Goal: Task Accomplishment & Management: Complete application form

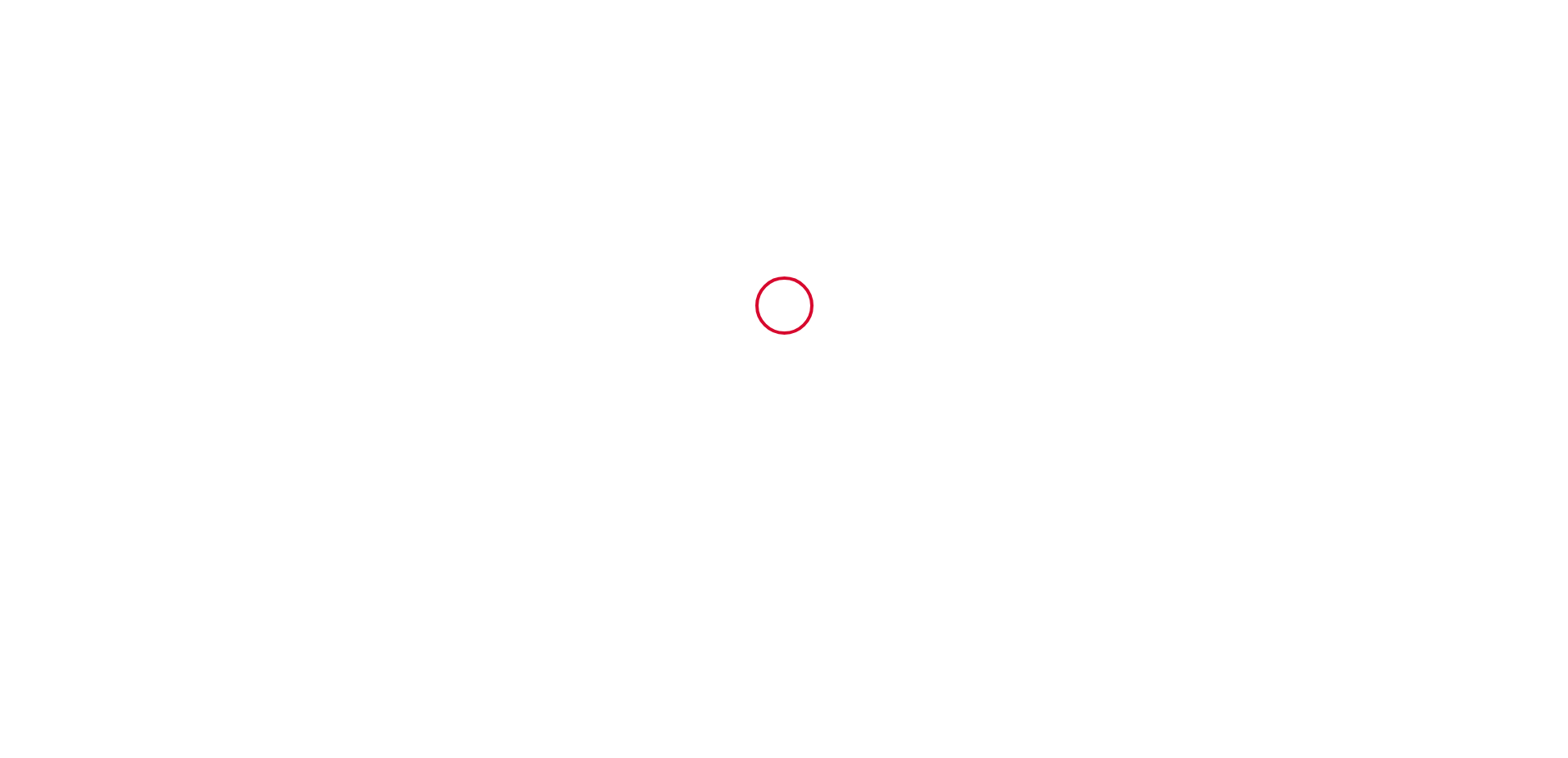
type input "6699152"
type input "Villa Ty Maï"
type input "8 [GEOGRAPHIC_DATA]"
type input "29360"
type input "Clohars-Carnoët"
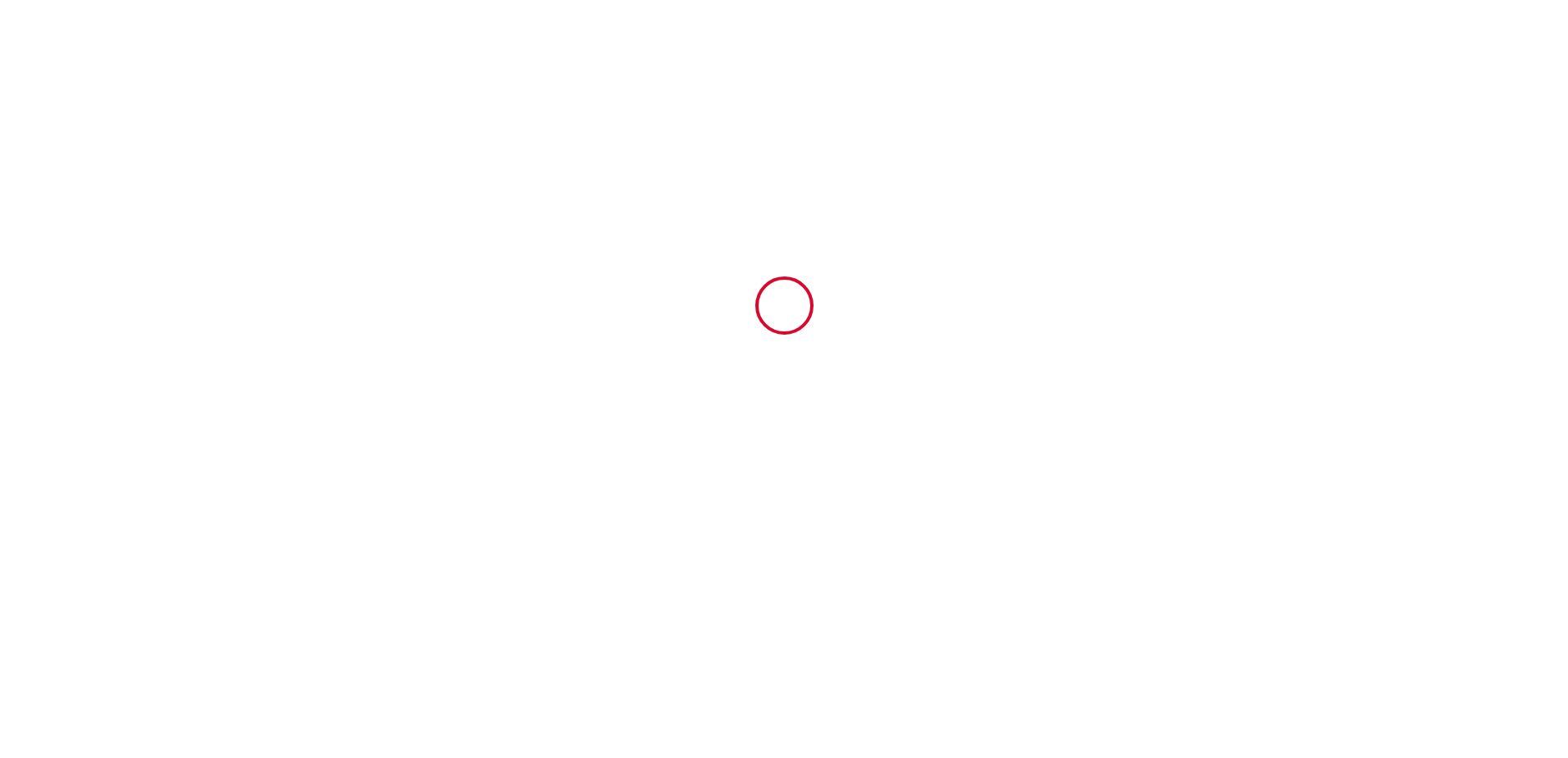
type input "[GEOGRAPHIC_DATA]"
type input "[DATE]"
type input "1"
type input "0"
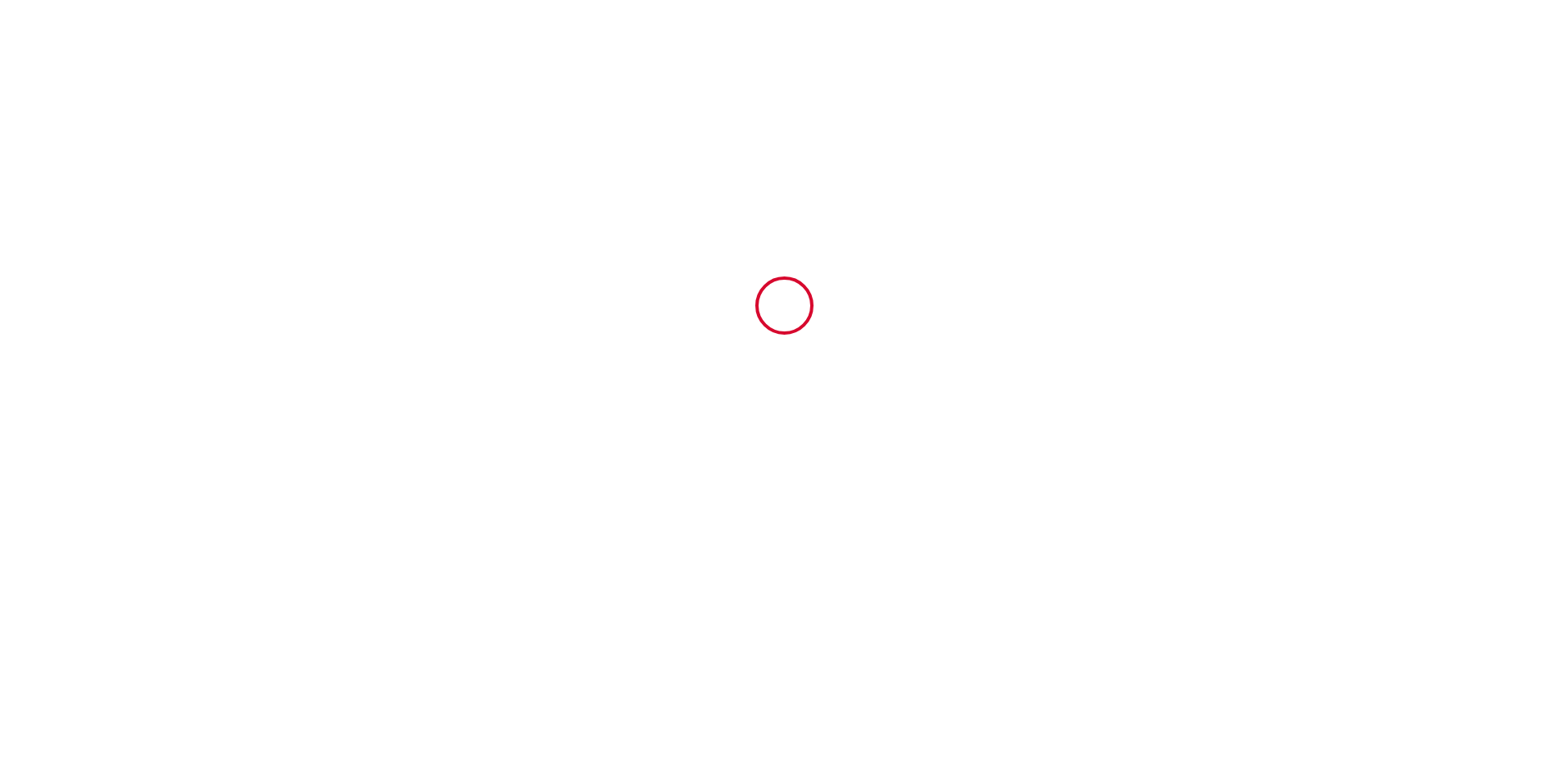
type input "1000"
type input "974.1"
type input "[PERSON_NAME]"
type input "Rémond"
type input "8 Rhun ar moulec"
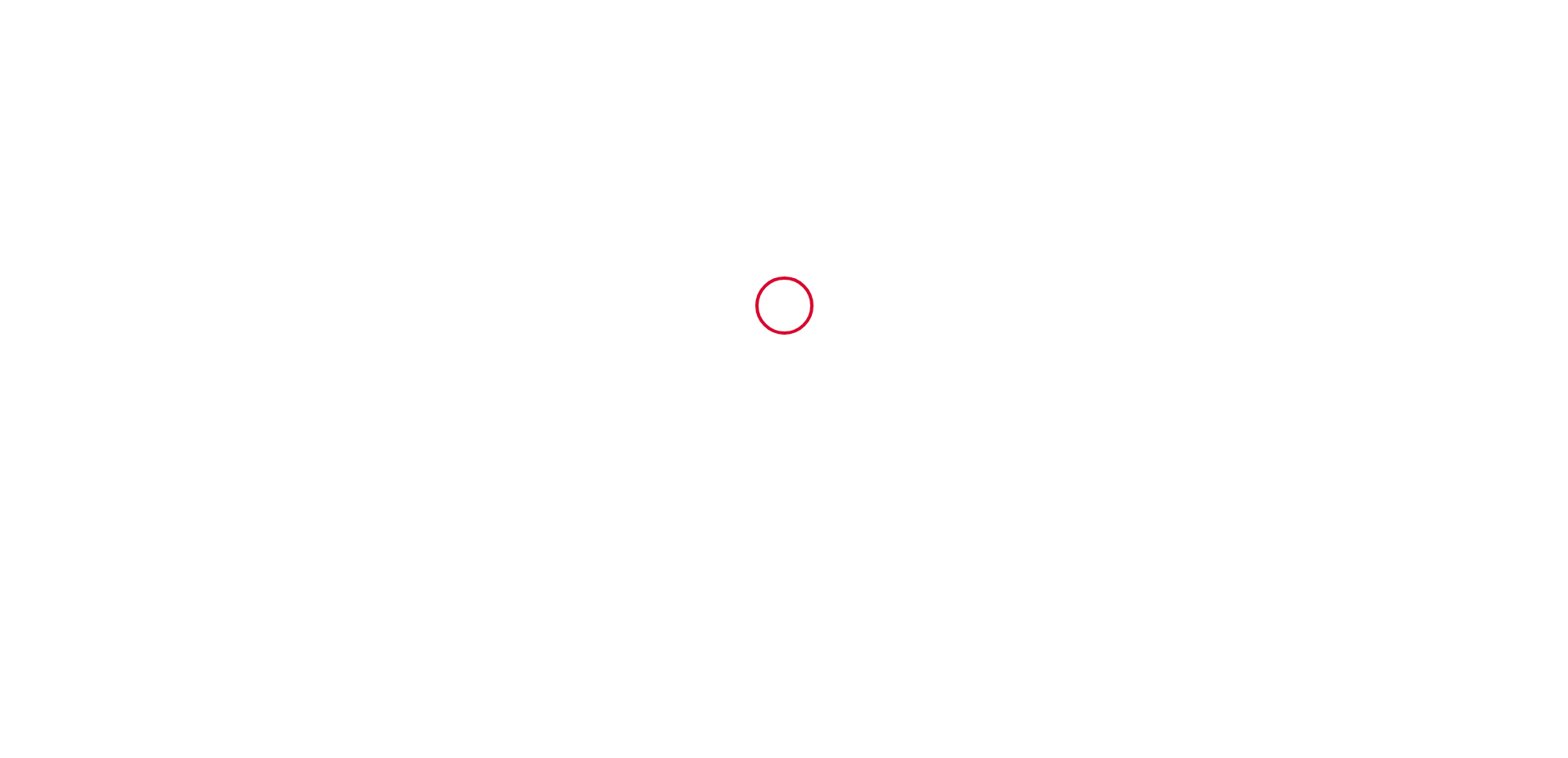
type input "22300"
type input "Ploulec'h"
type input "[GEOGRAPHIC_DATA]"
type input "[EMAIL_ADDRESS][DOMAIN_NAME]"
type input "[PERSON_NAME]"
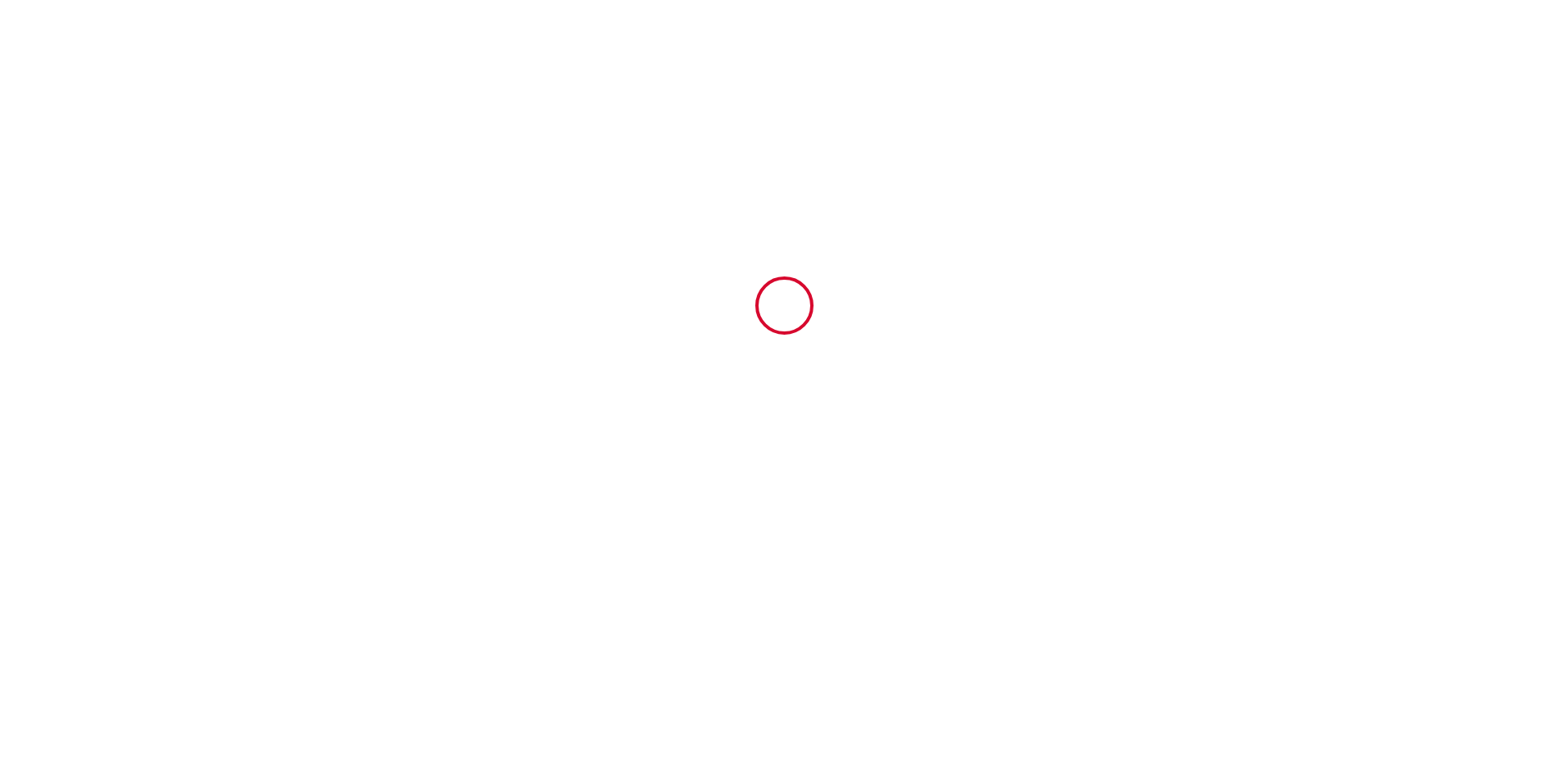
type input "GRANON Société AGYX"
type input "[STREET_ADDRESS]"
type input "26260"
type input "Marsaz"
type input "[EMAIL_ADDRESS][DOMAIN_NAME]"
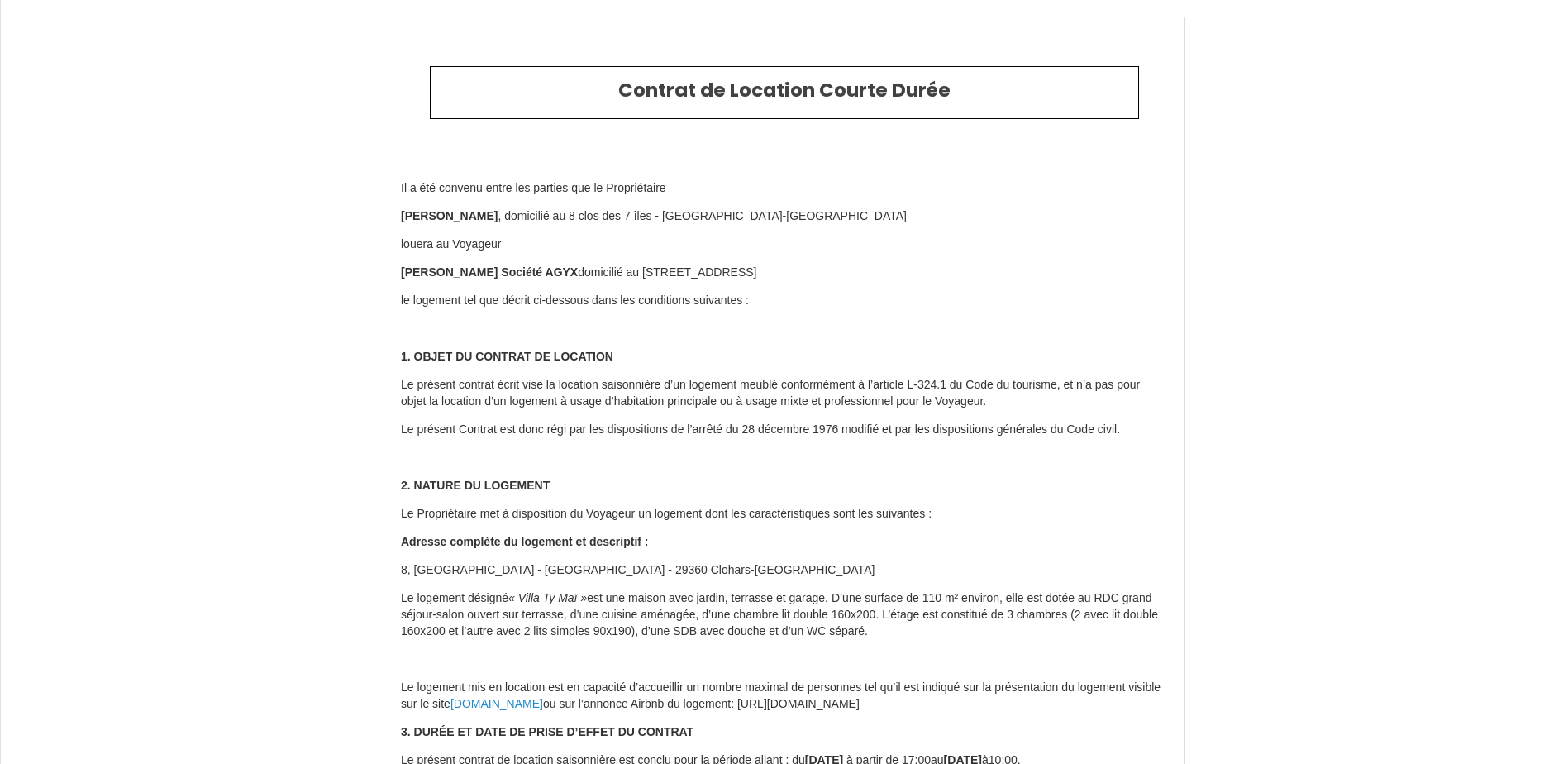
type input "[PHONE_NUMBER]"
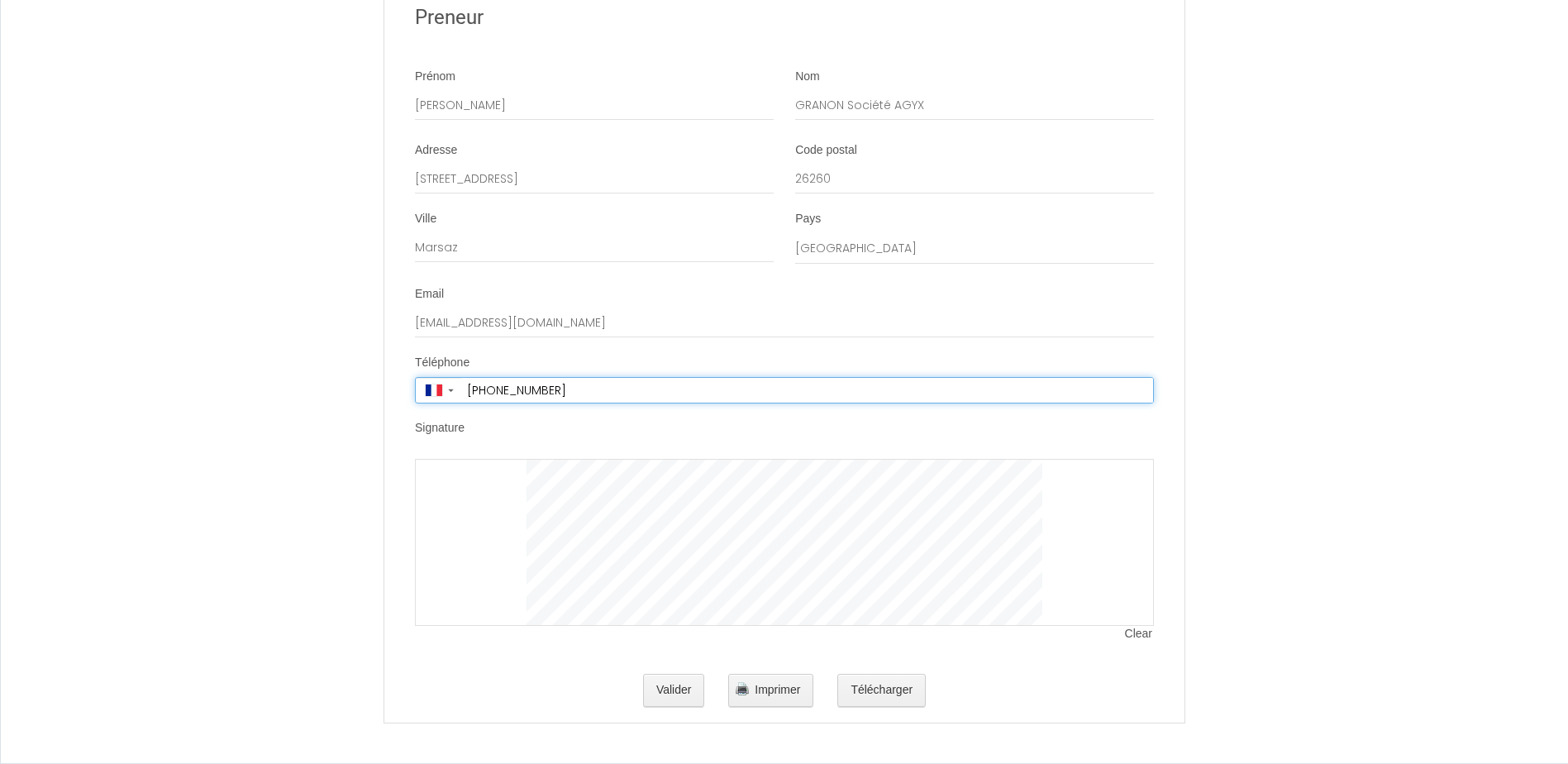
scroll to position [4596, 0]
click at [665, 585] on button "Valider" at bounding box center [674, 689] width 62 height 33
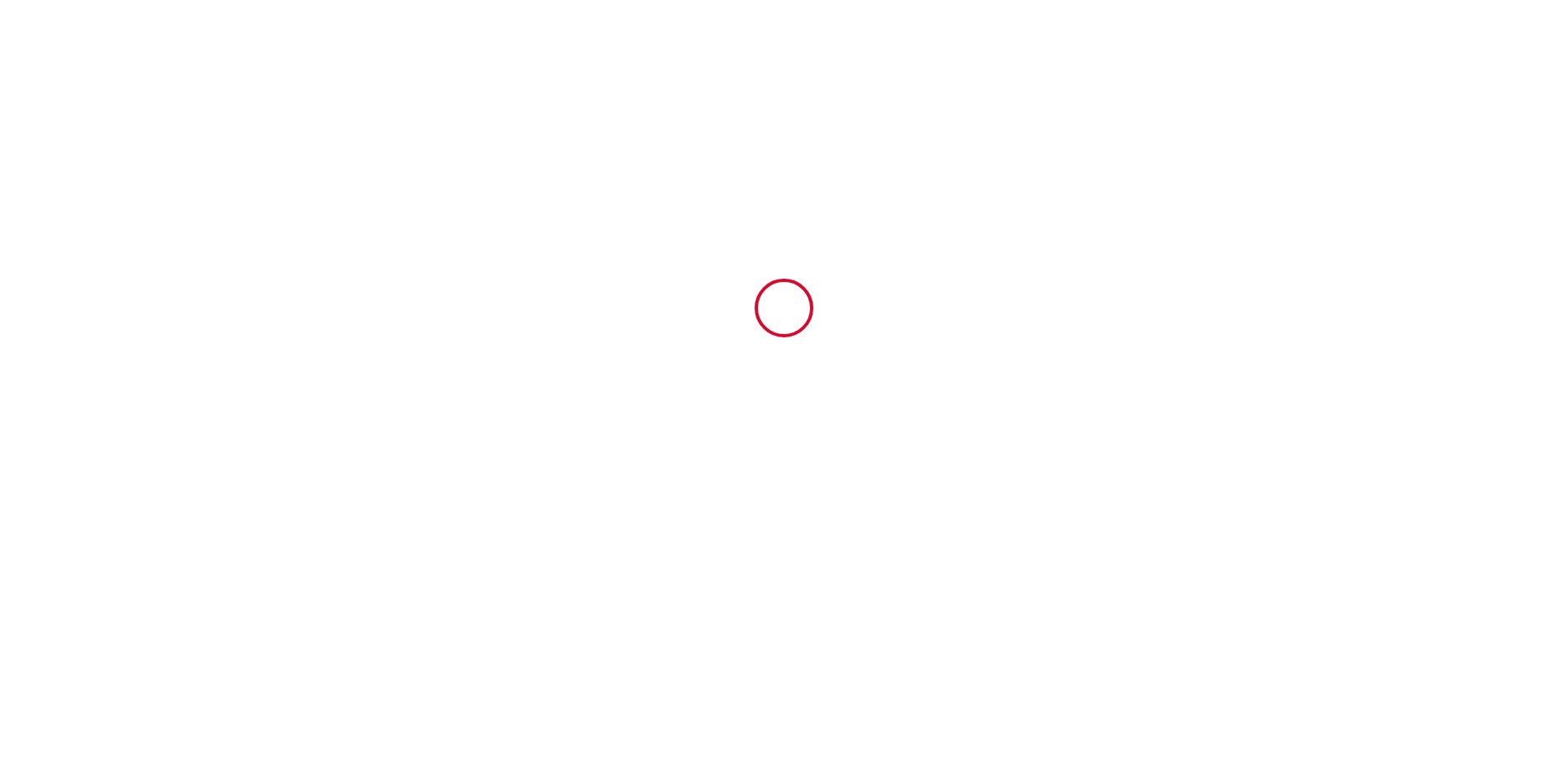
scroll to position [0, 0]
type input "9.1"
type input "125"
type input "840"
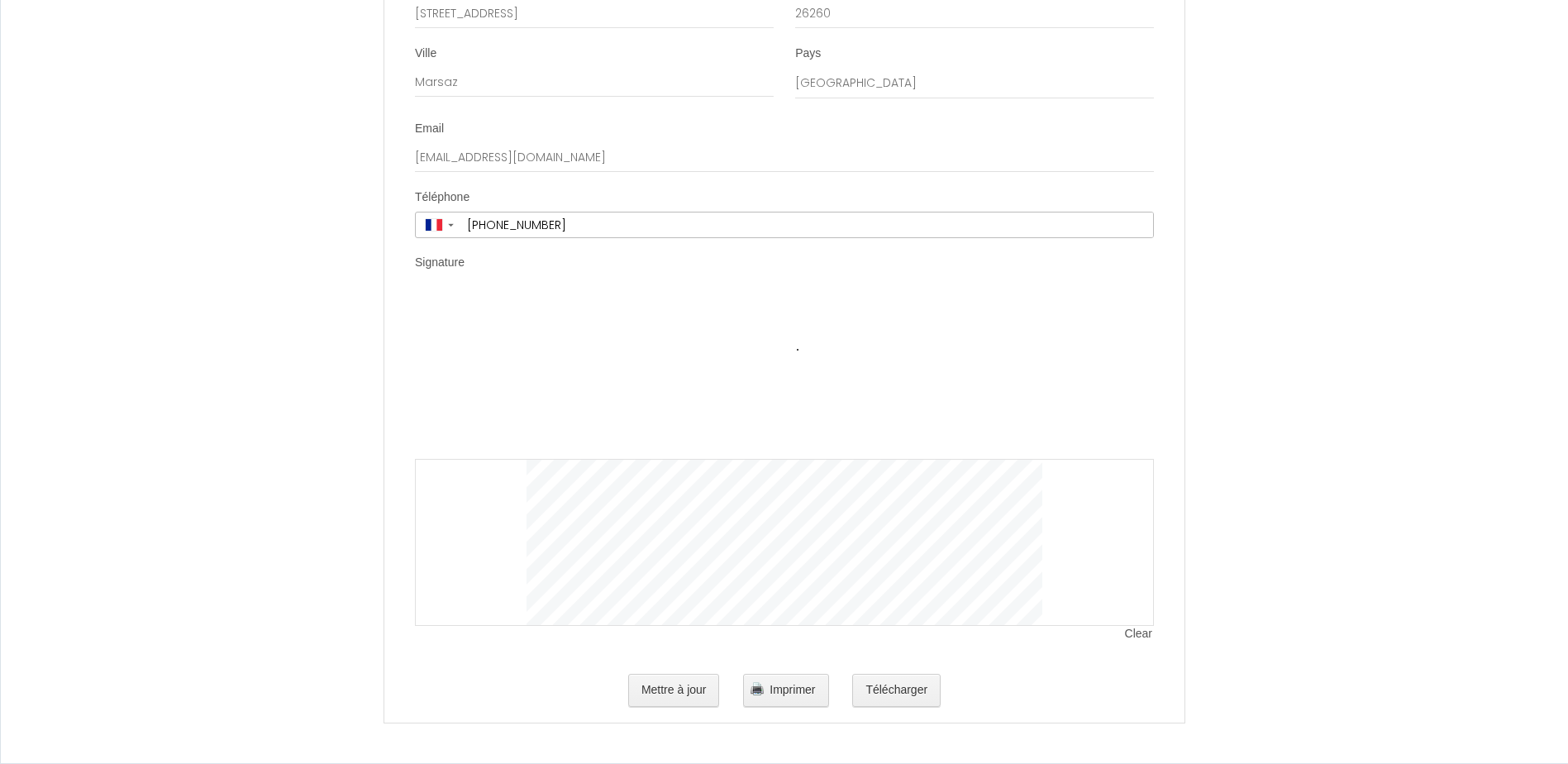
scroll to position [4761, 0]
click at [649, 585] on button "Mettre à jour" at bounding box center [674, 689] width 92 height 33
click at [668, 585] on button "Mettre à jour" at bounding box center [674, 689] width 92 height 33
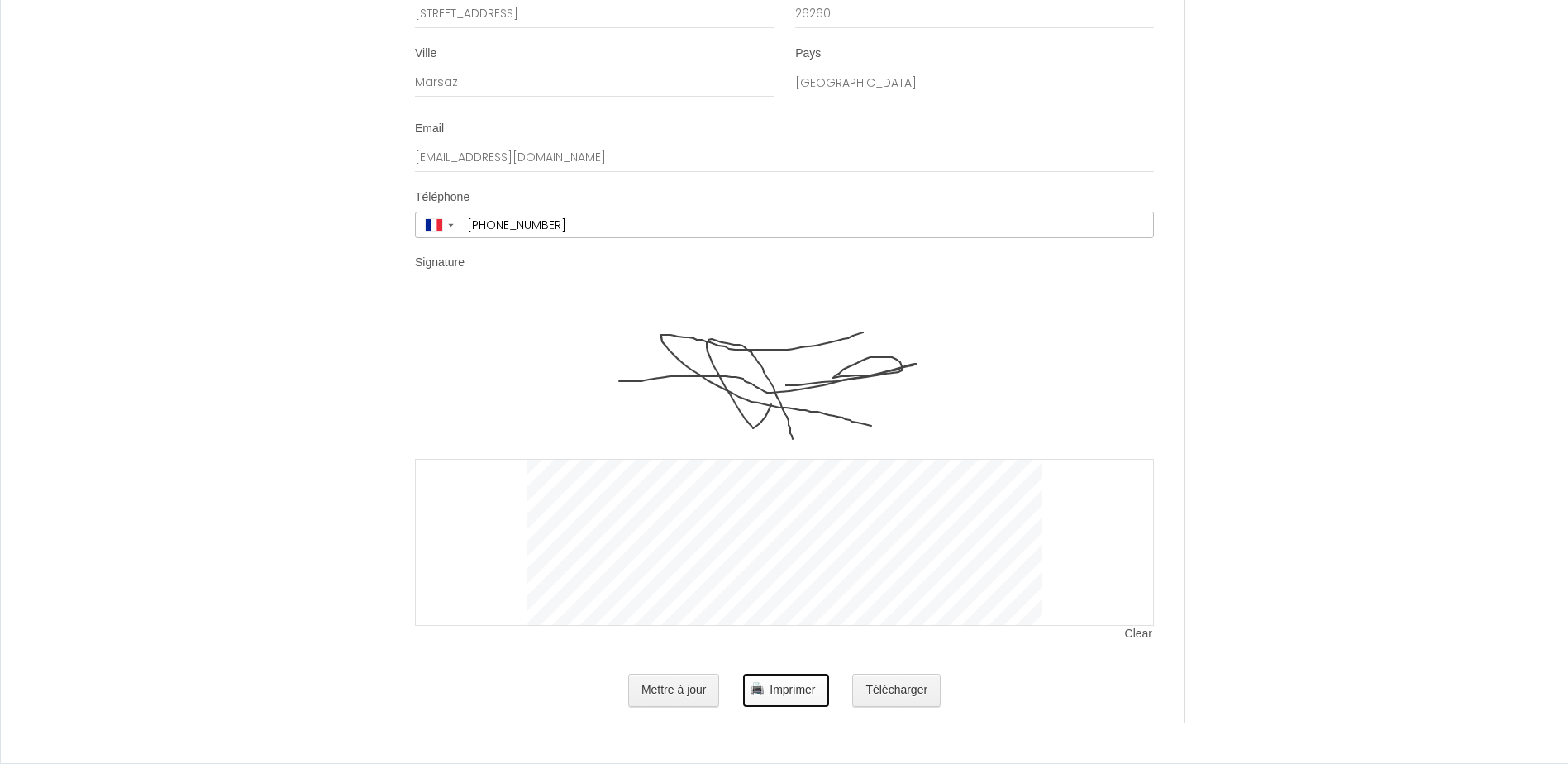
click at [765, 585] on button "Imprimer" at bounding box center [785, 689] width 85 height 33
click at [1149, 585] on span "Clear" at bounding box center [1140, 634] width 29 height 17
click at [645, 585] on button "Mettre à jour" at bounding box center [674, 689] width 92 height 33
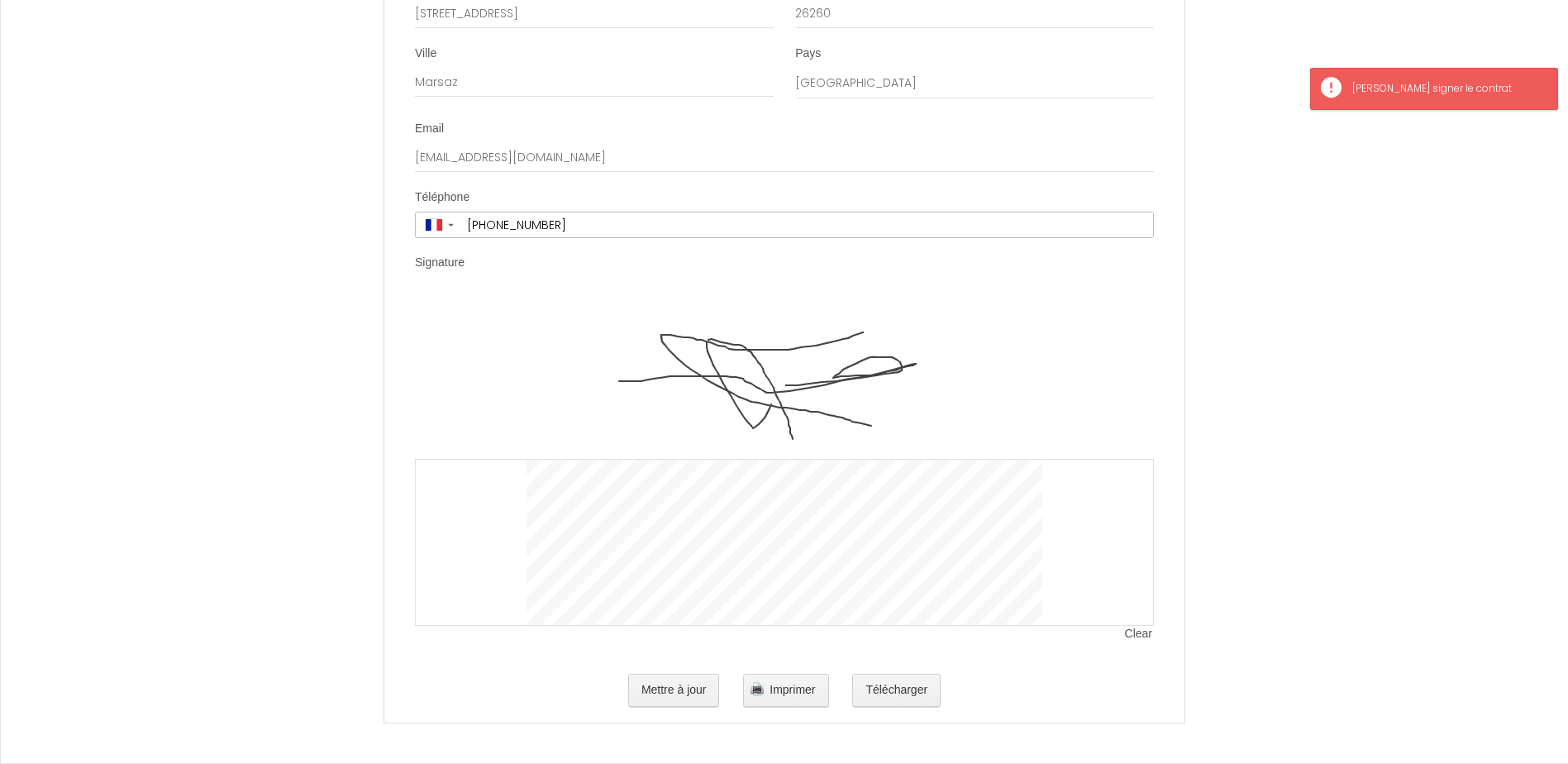
click at [723, 451] on img at bounding box center [785, 377] width 516 height 165
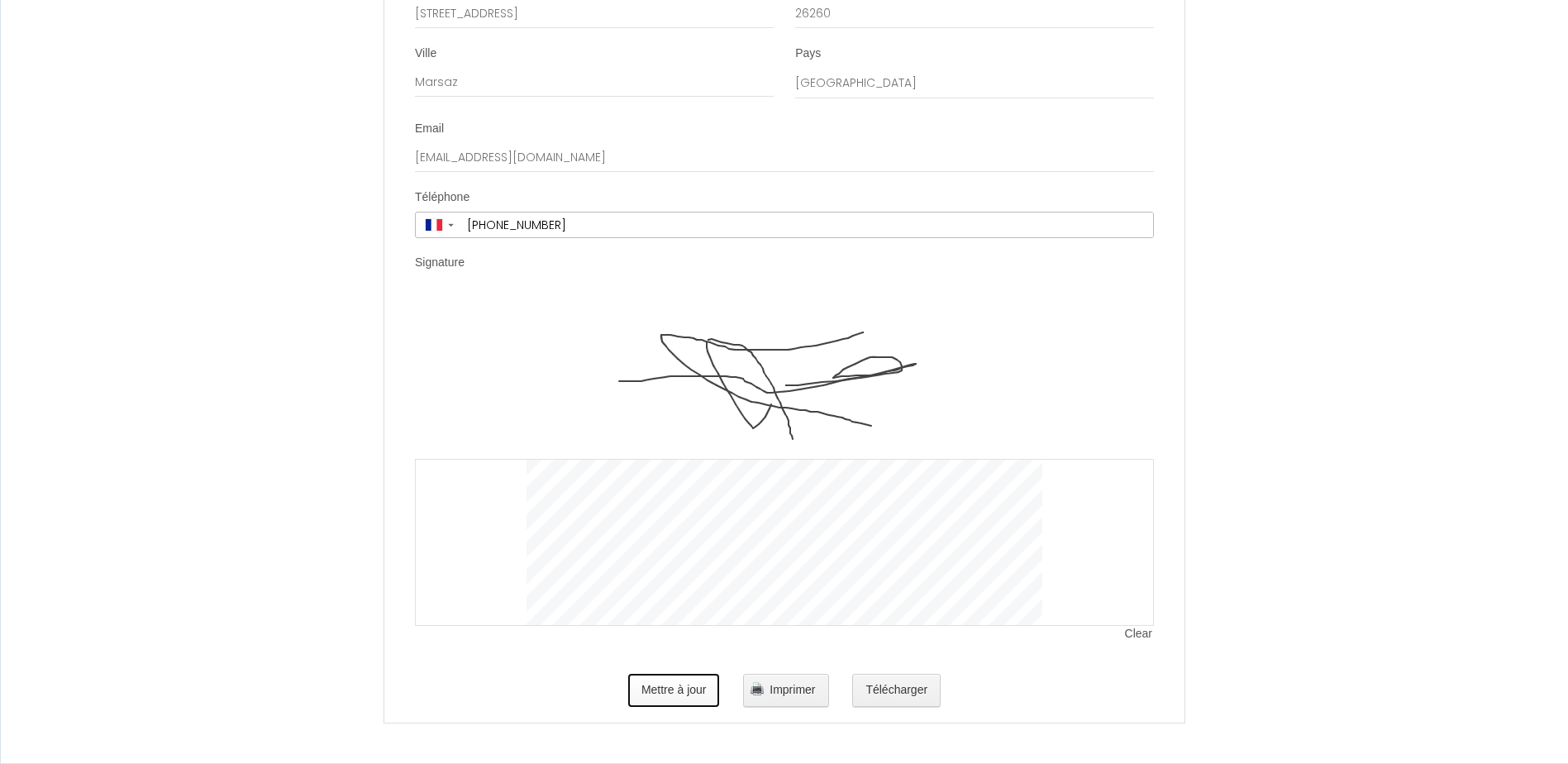
click at [652, 585] on button "Mettre à jour" at bounding box center [674, 689] width 92 height 33
click at [636, 585] on button "Mettre à jour" at bounding box center [674, 689] width 92 height 33
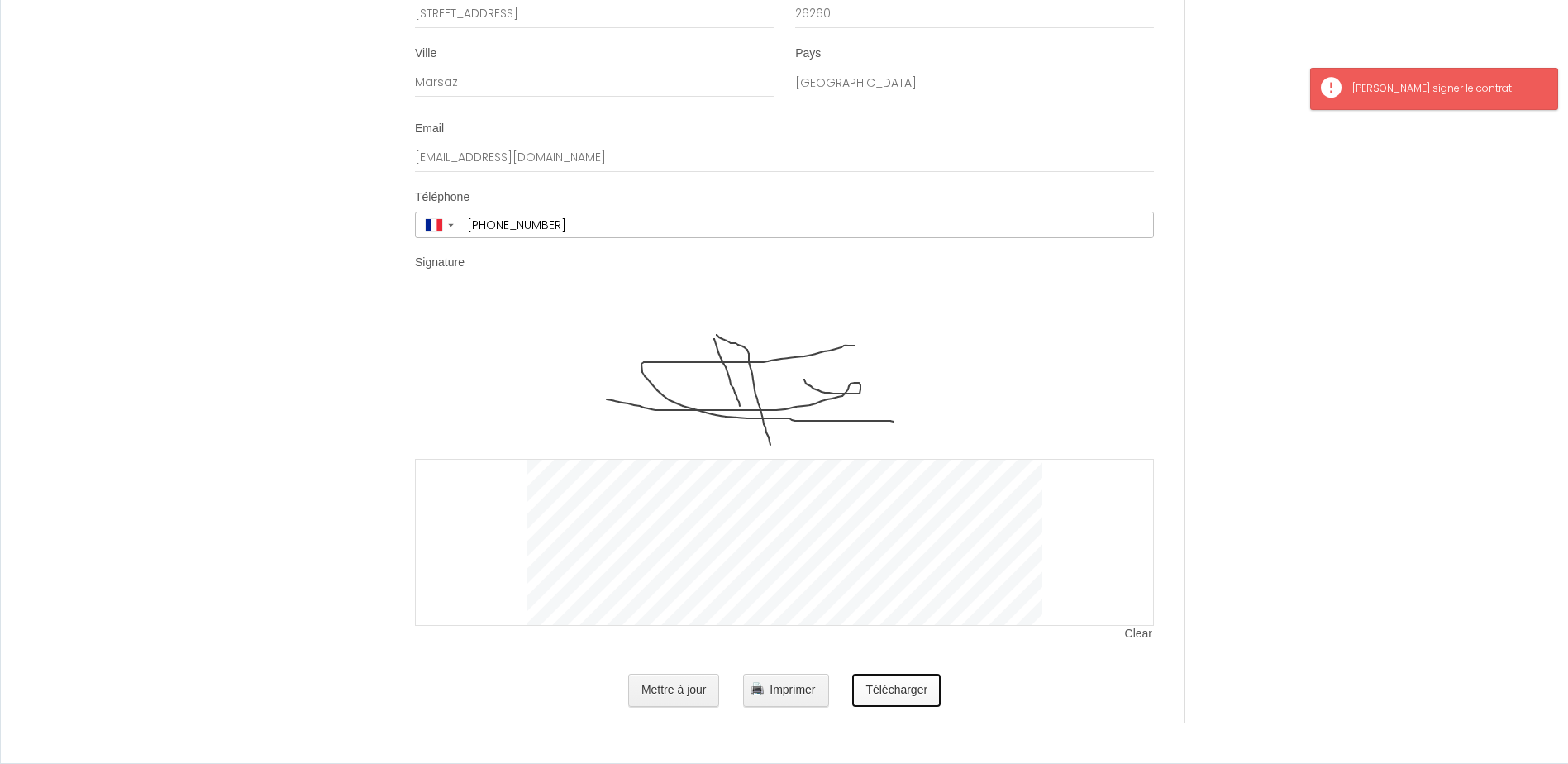
click at [878, 585] on button "Télécharger" at bounding box center [897, 689] width 89 height 33
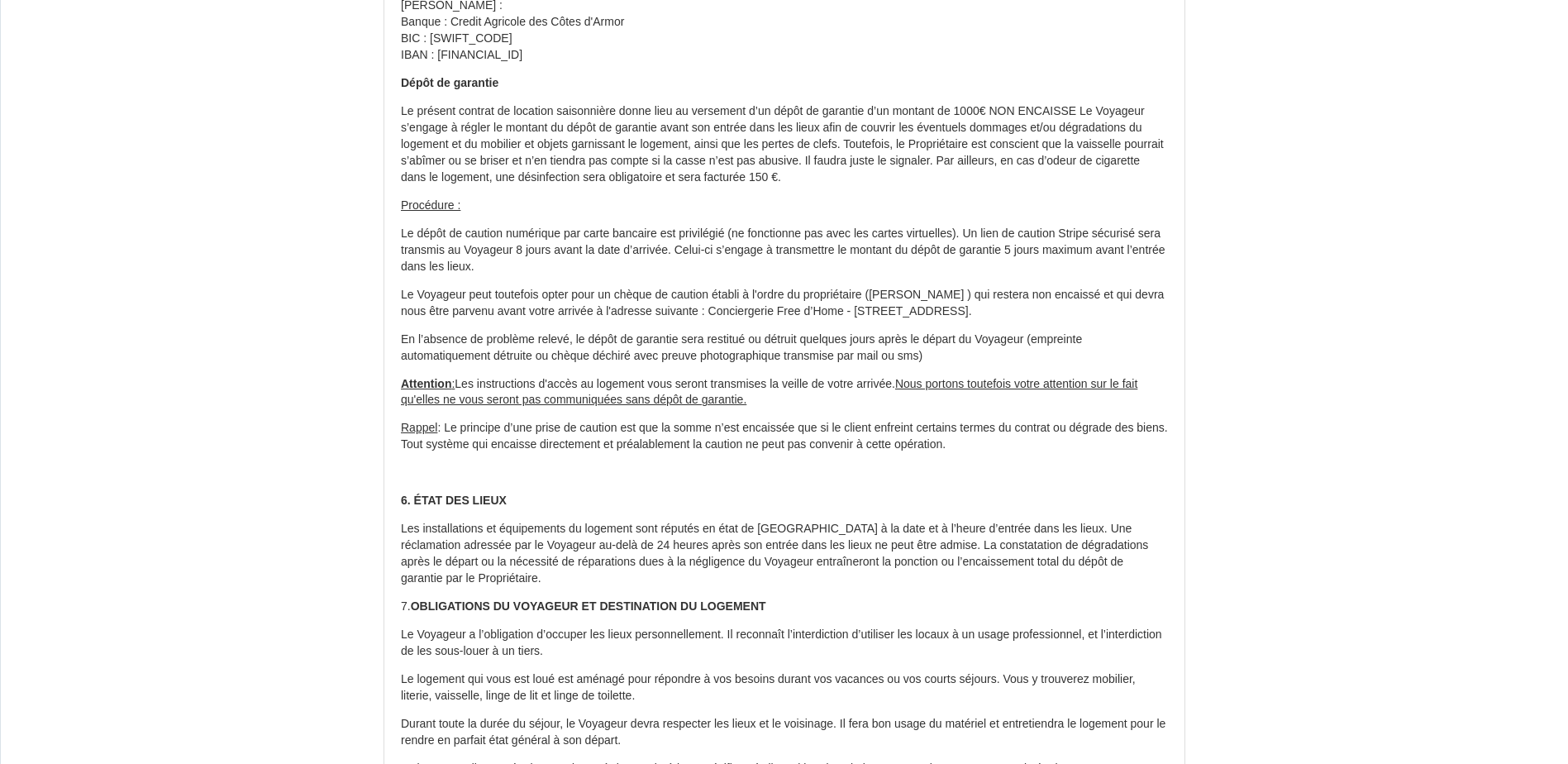
scroll to position [1323, 0]
